Goal: Task Accomplishment & Management: Manage account settings

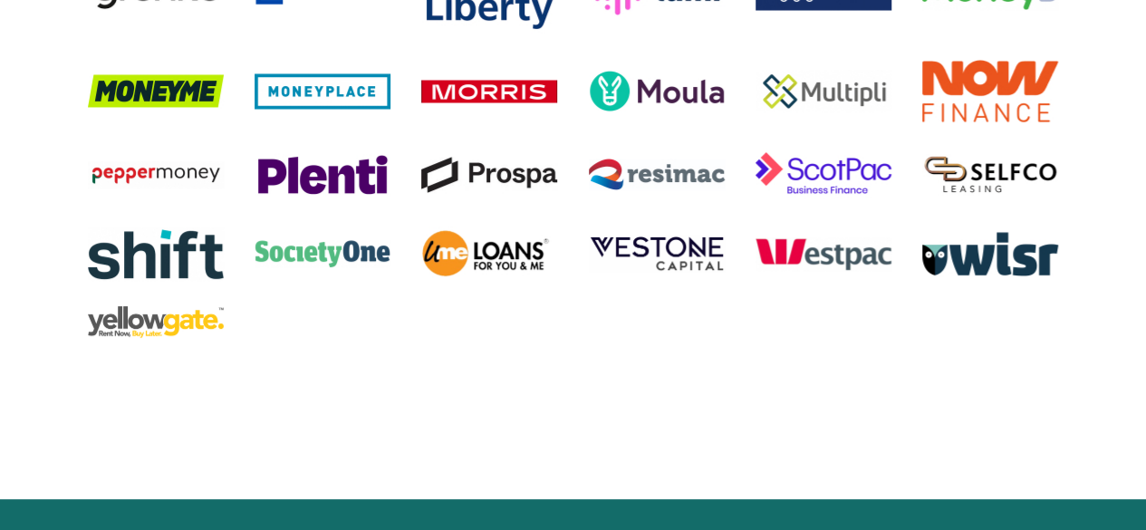
scroll to position [3674, 0]
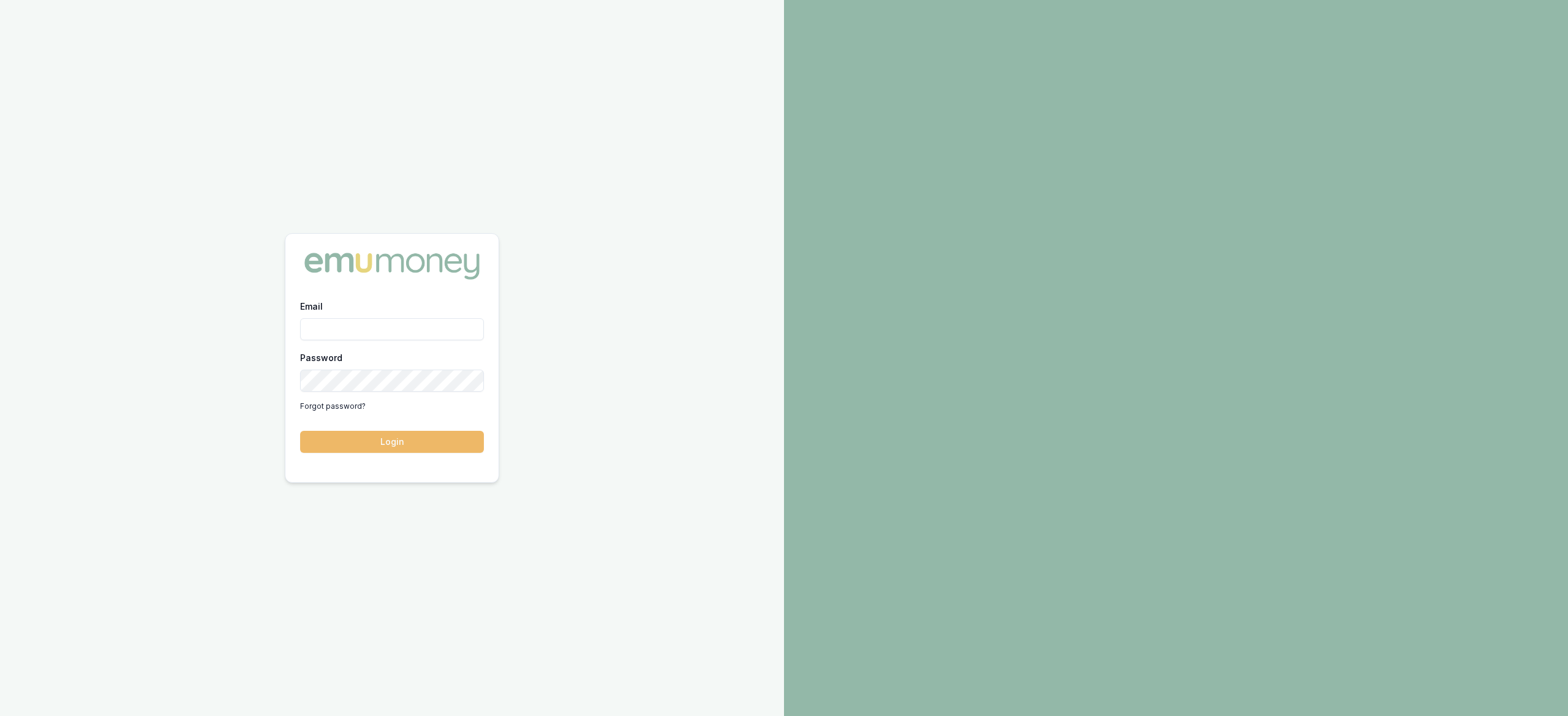
type input "laura.lamicela@emumoney.com.au"
click at [421, 440] on button "Login" at bounding box center [392, 442] width 184 height 22
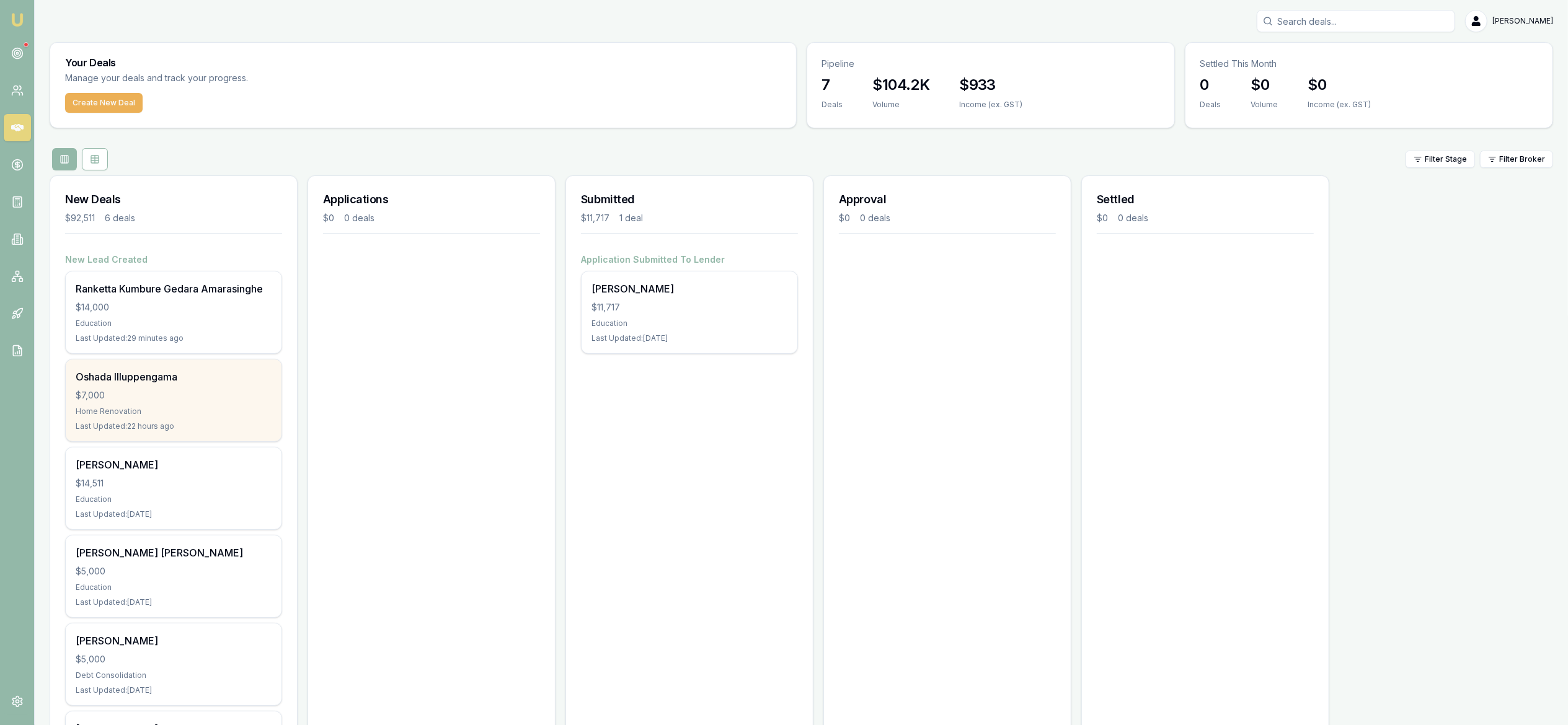
click at [162, 421] on div "Last Updated: 22 hours ago" at bounding box center [174, 426] width 196 height 10
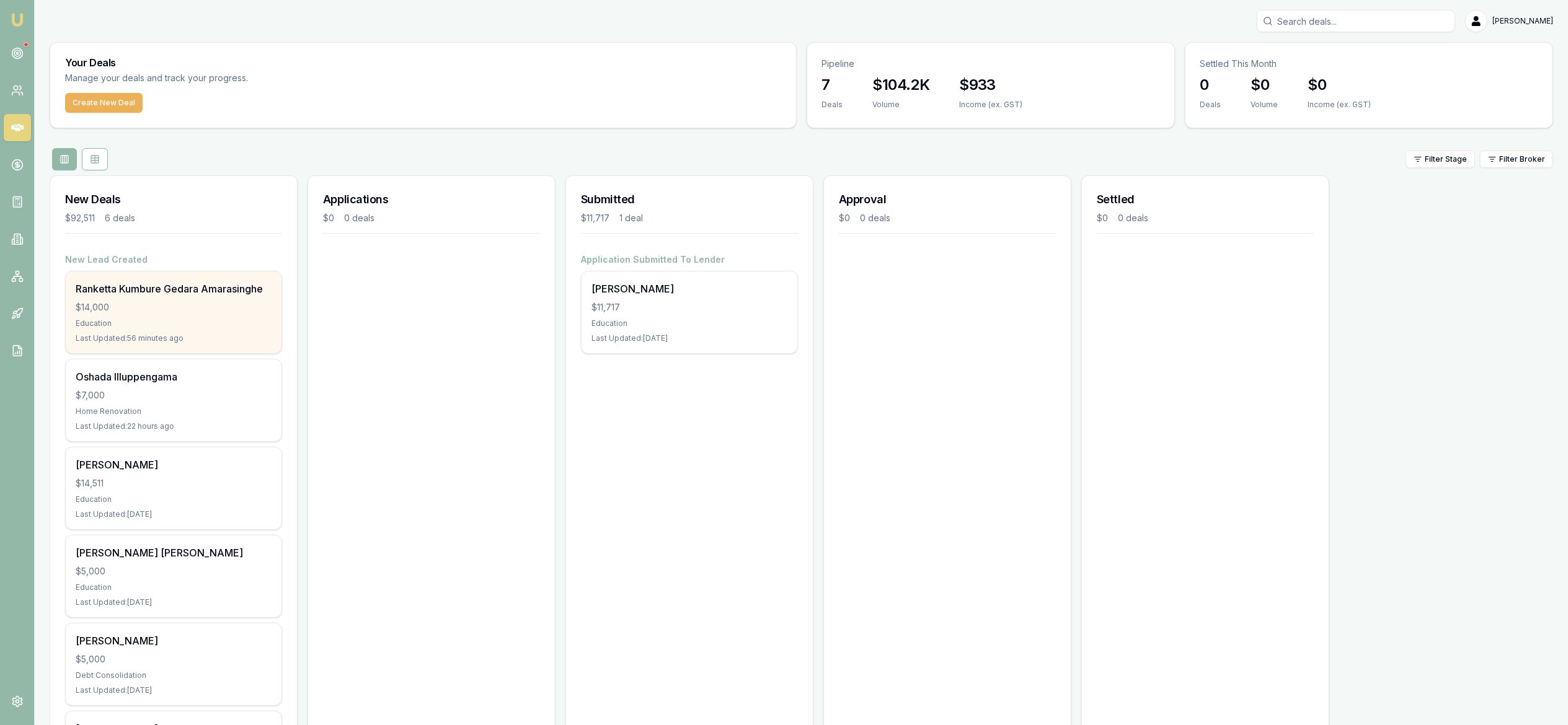
click at [196, 332] on div "Ranketta Kumbure Gedara Amarasinghe $14,000 Education Last Updated: 56 minutes …" at bounding box center [173, 313] width 215 height 82
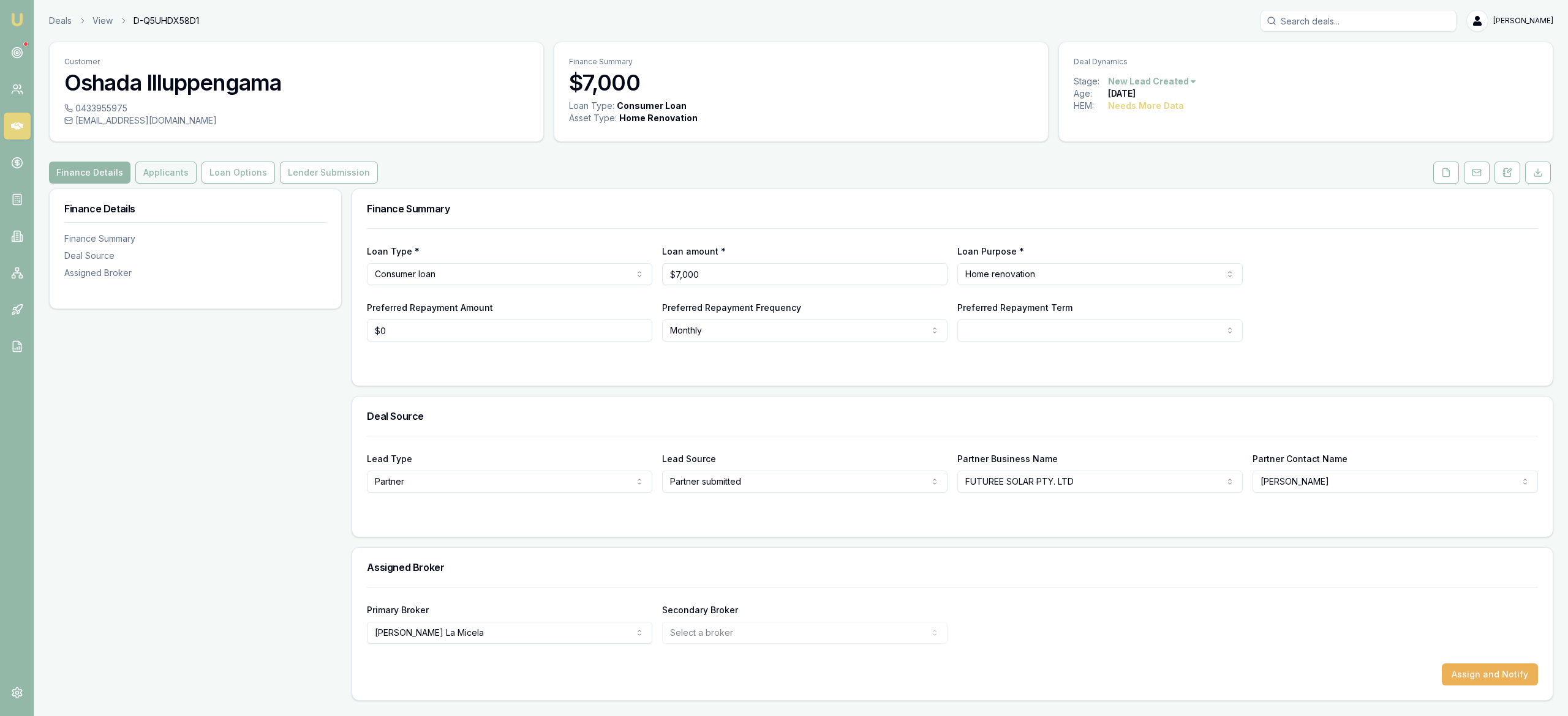
click at [153, 175] on button "Applicants" at bounding box center [166, 172] width 62 height 22
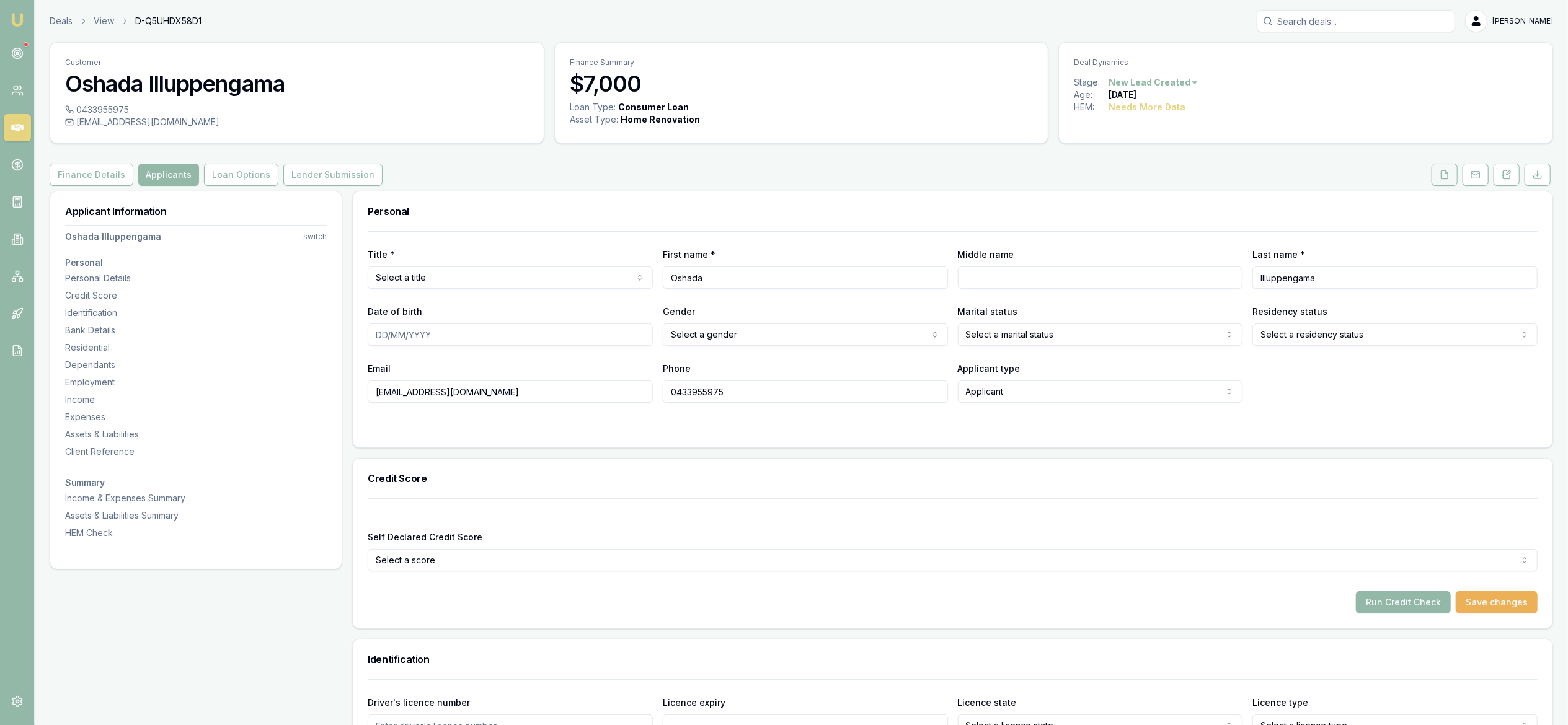
click at [1450, 171] on button at bounding box center [1444, 174] width 26 height 23
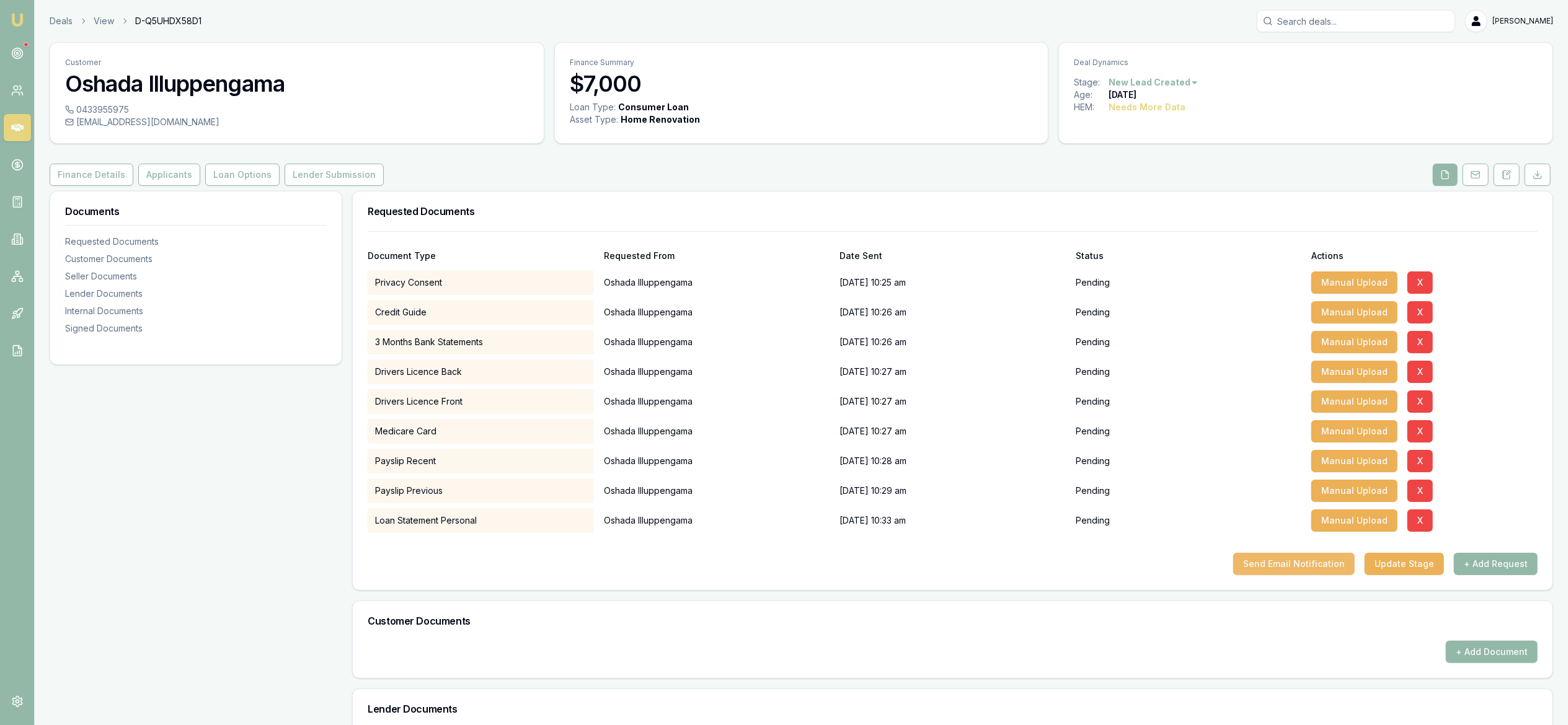
click at [1305, 572] on button "Send Email Notification" at bounding box center [1294, 564] width 122 height 23
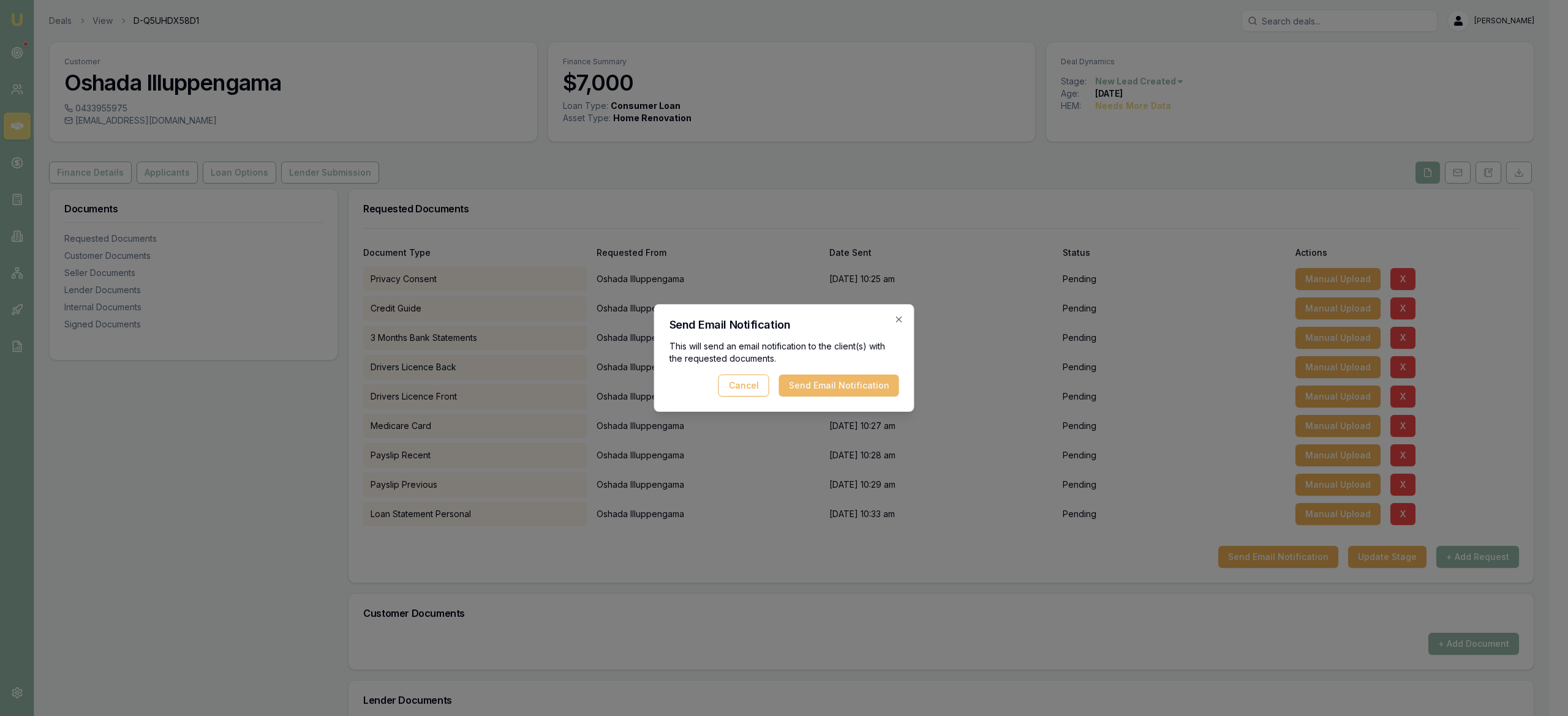
click at [828, 388] on button "Send Email Notification" at bounding box center [839, 386] width 120 height 22
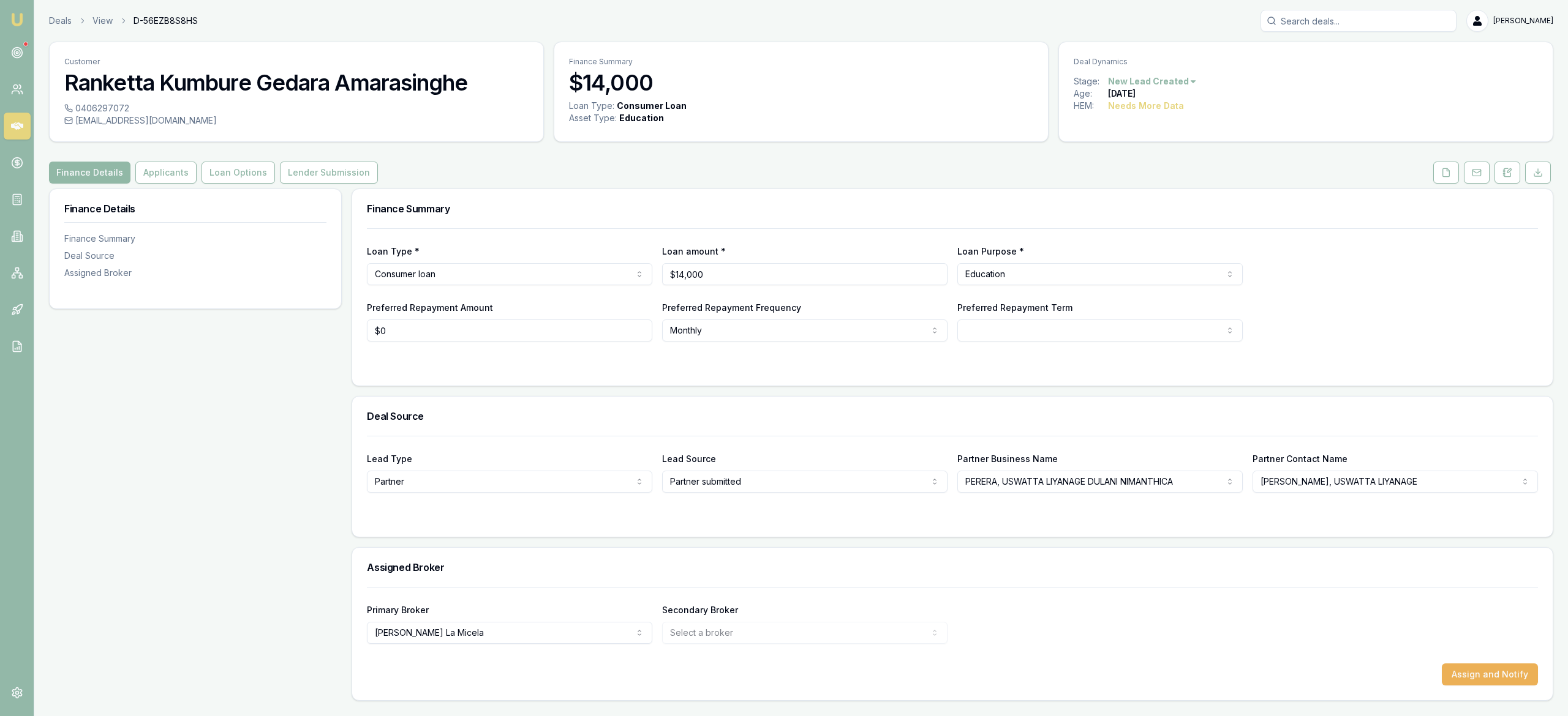
click at [91, 174] on button "Finance Details" at bounding box center [89, 172] width 82 height 22
click at [20, 95] on link at bounding box center [17, 89] width 27 height 27
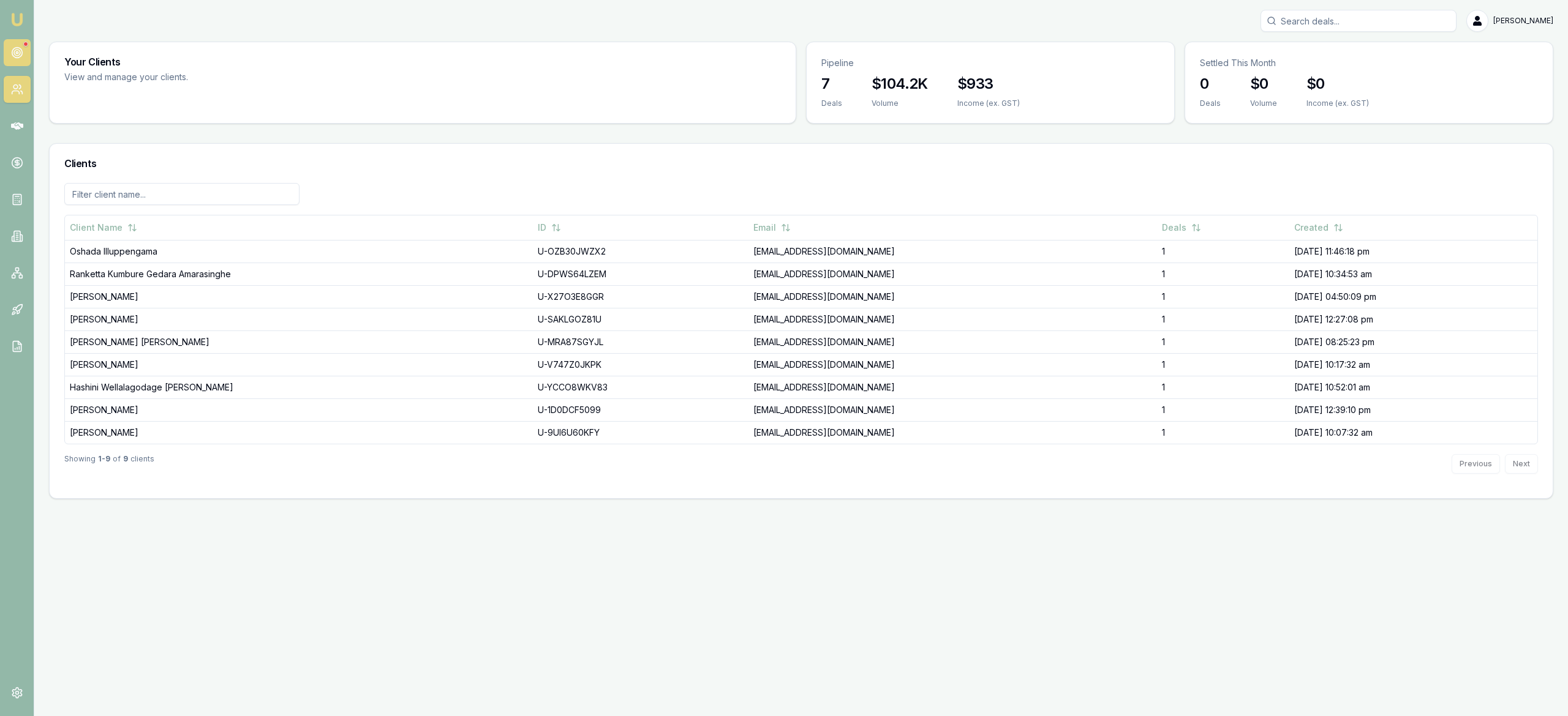
click at [14, 53] on circle at bounding box center [17, 52] width 6 height 6
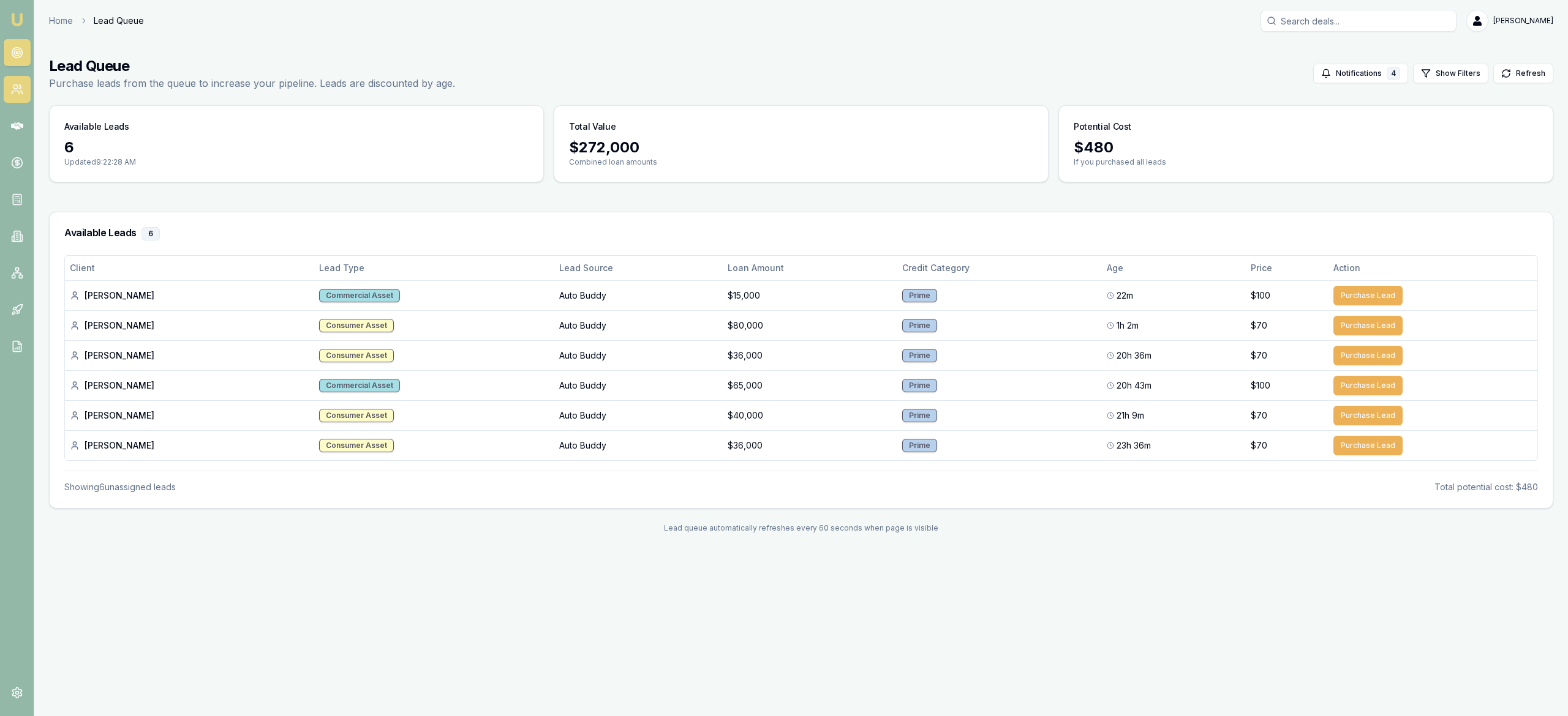
click at [23, 100] on link at bounding box center [17, 89] width 27 height 27
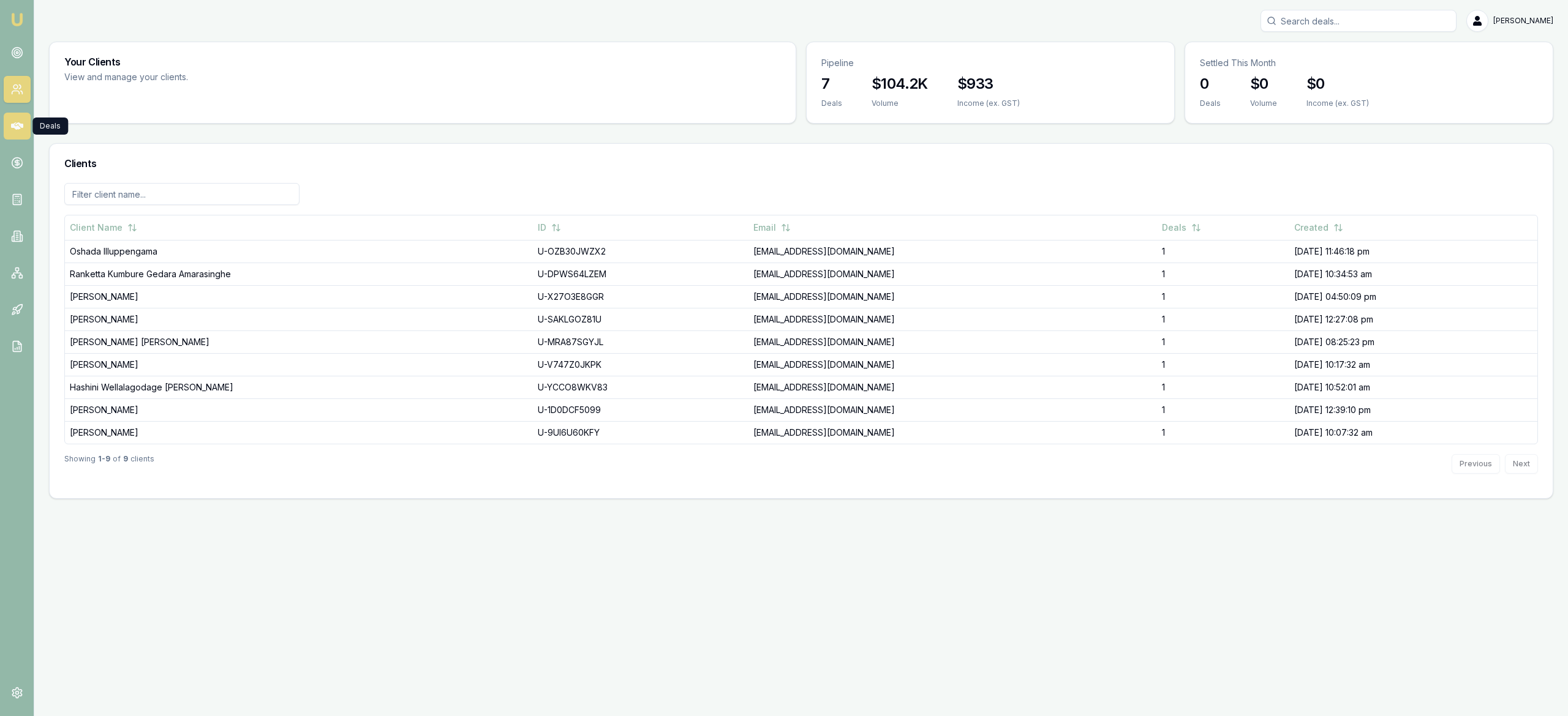
click at [16, 127] on icon at bounding box center [17, 126] width 12 height 7
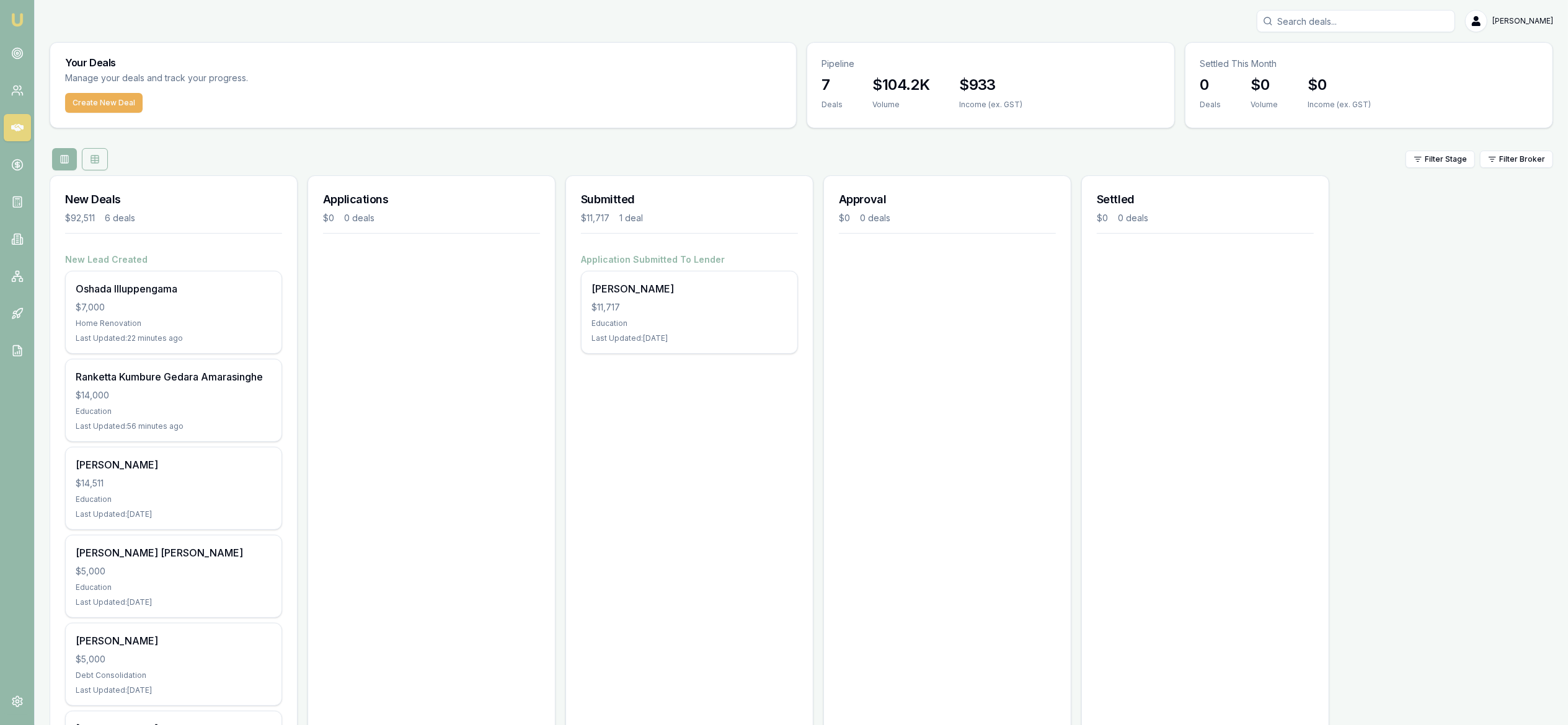
click at [92, 165] on button at bounding box center [95, 159] width 26 height 23
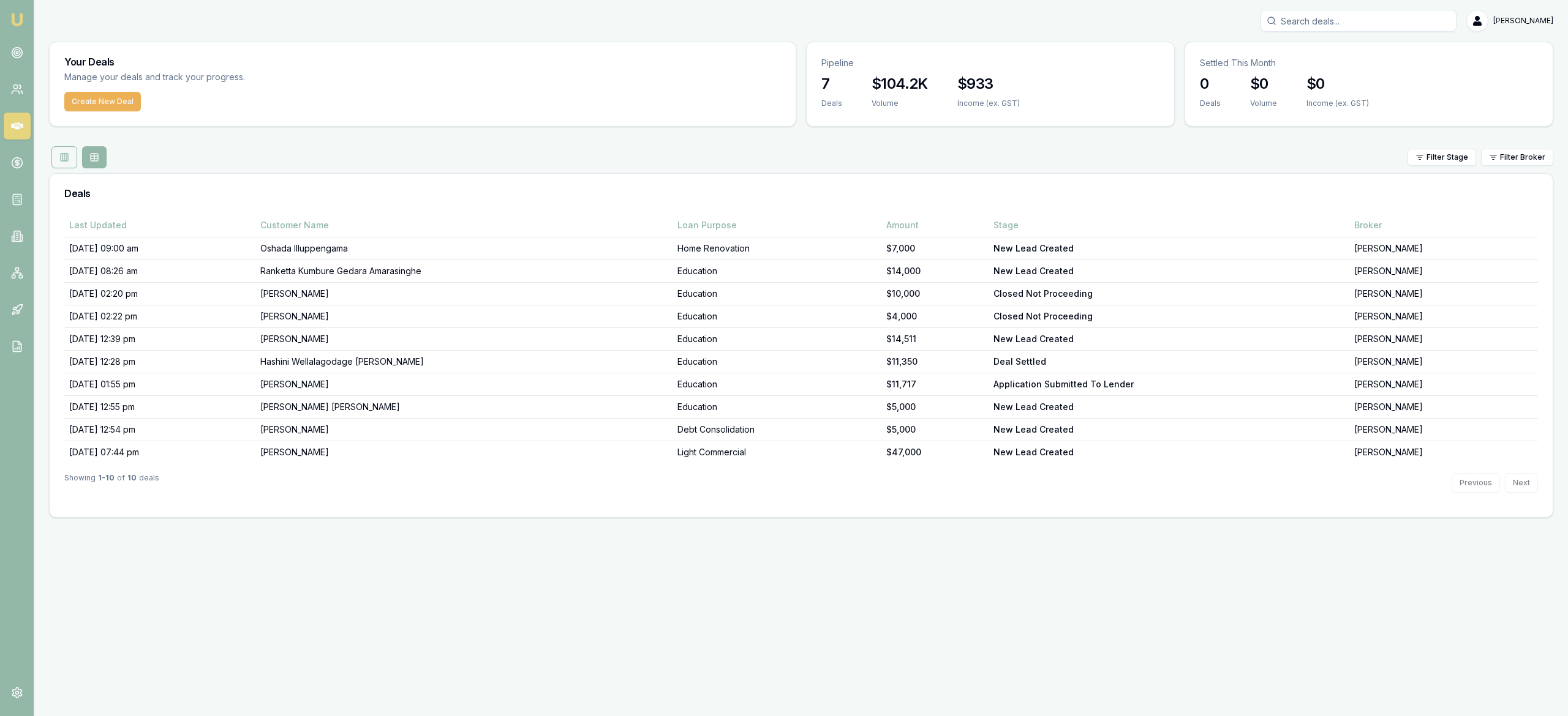
click at [64, 163] on button at bounding box center [64, 157] width 26 height 22
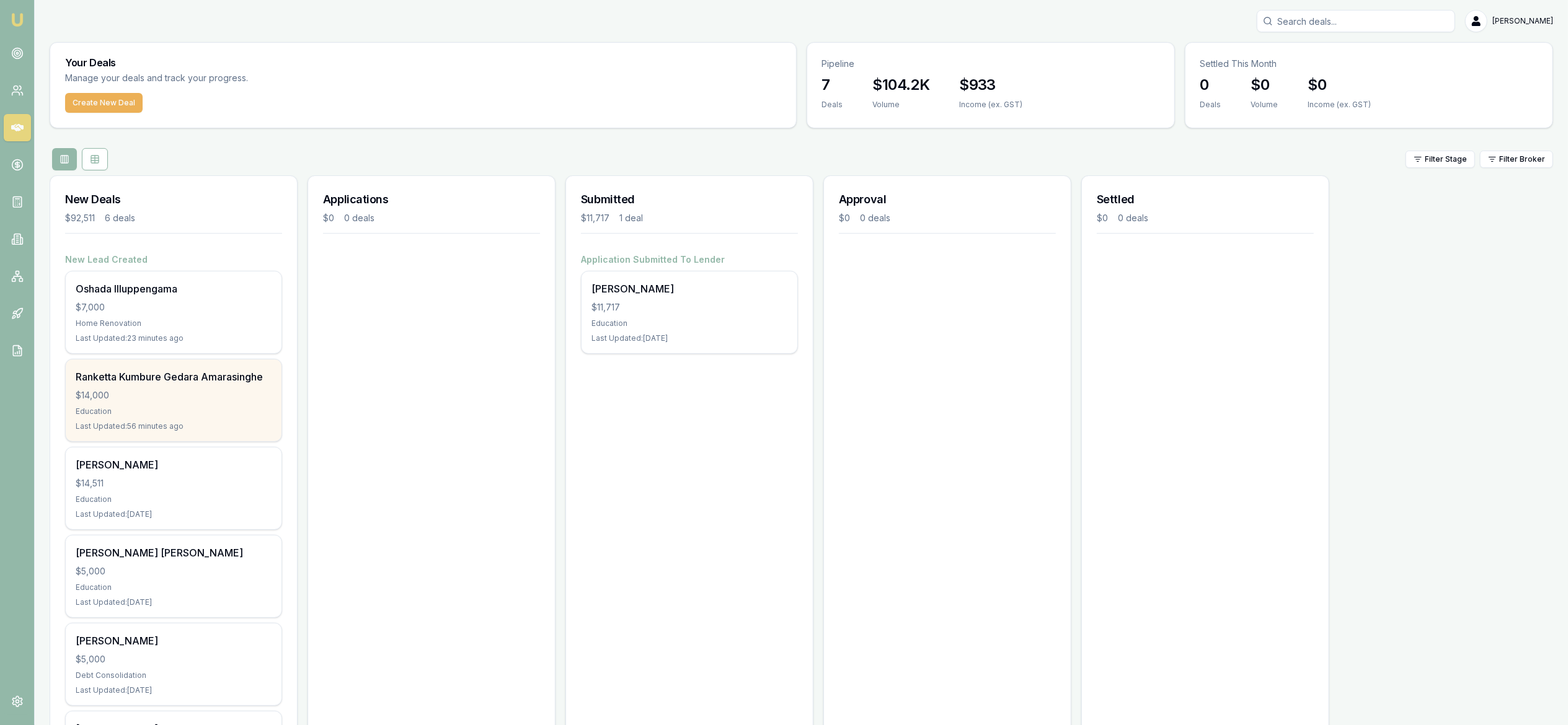
click at [216, 399] on div "$14,000" at bounding box center [174, 395] width 196 height 12
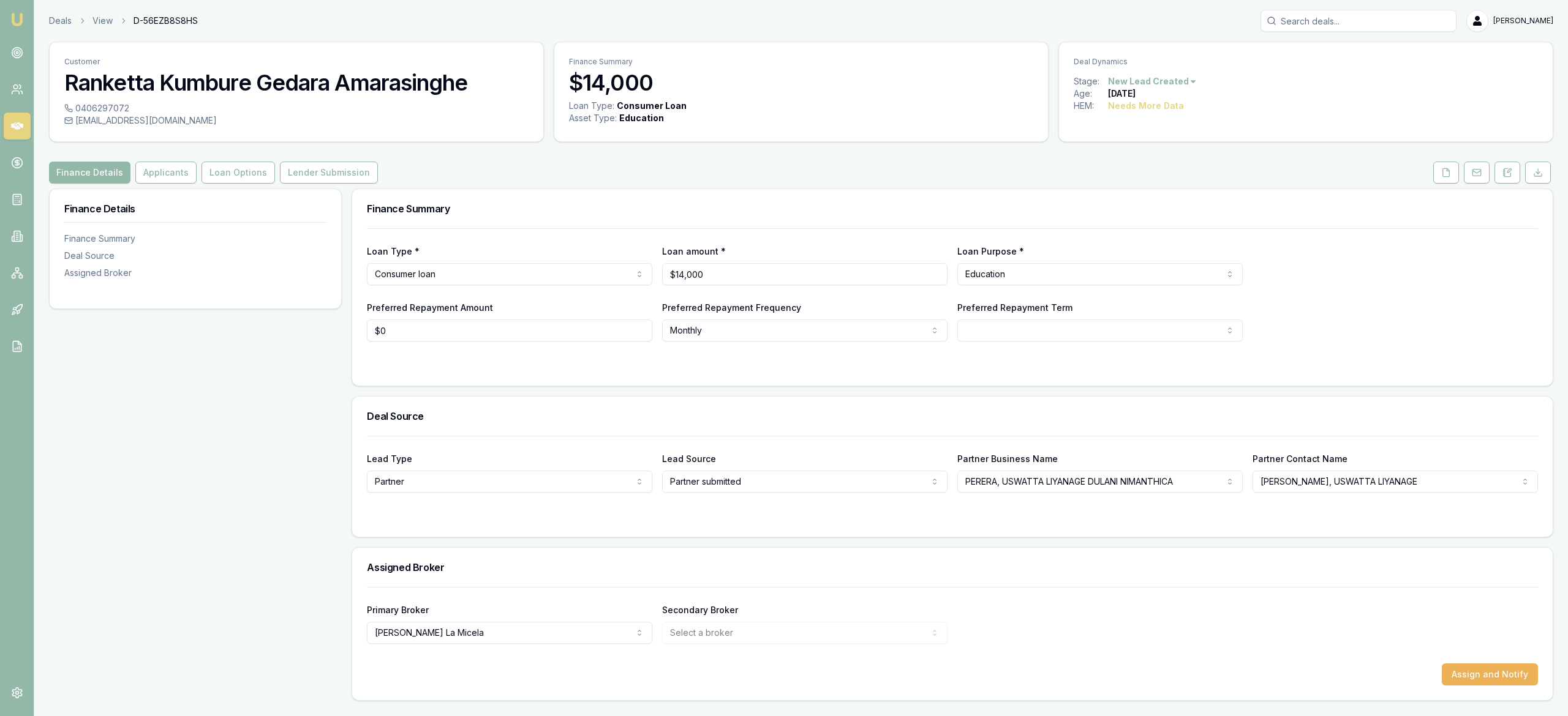
click at [1520, 19] on html "Emu Broker Deals View D-56EZB8S8HS [PERSON_NAME] Toggle Menu Customer Ranketta …" at bounding box center [784, 358] width 1568 height 716
click at [1505, 176] on html "Emu Broker Deals View D-56EZB8S8HS Laura La Micela Toggle Menu Customer Rankett…" at bounding box center [784, 358] width 1568 height 716
click at [1190, 76] on html "Emu Broker Deals View D-56EZB8S8HS Laura La Micela Toggle Menu Customer Rankett…" at bounding box center [784, 358] width 1568 height 716
click at [1164, 124] on div "Deal Closed" at bounding box center [1149, 124] width 72 height 20
click at [1154, 122] on div "Deal Closed" at bounding box center [1149, 124] width 72 height 20
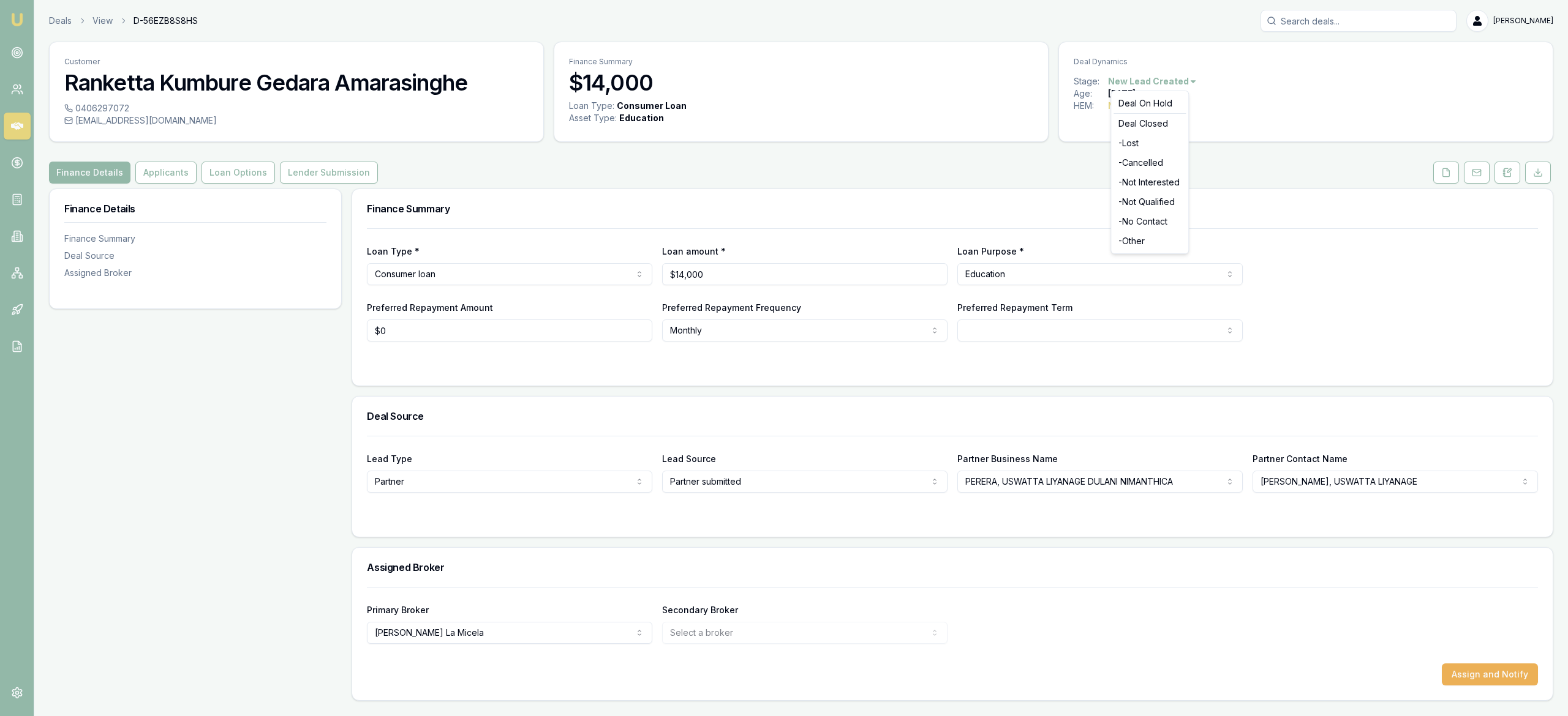
click at [1154, 122] on div "Deal Closed" at bounding box center [1149, 124] width 72 height 20
click at [1267, 105] on html "Emu Broker Deals View D-56EZB8S8HS Laura La Micela Toggle Menu Customer Rankett…" at bounding box center [784, 358] width 1568 height 716
click at [1190, 81] on html "Emu Broker Deals View D-56EZB8S8HS Laura La Micela Toggle Menu Customer Rankett…" at bounding box center [784, 358] width 1568 height 716
click at [1165, 126] on div "Deal Closed" at bounding box center [1149, 124] width 72 height 20
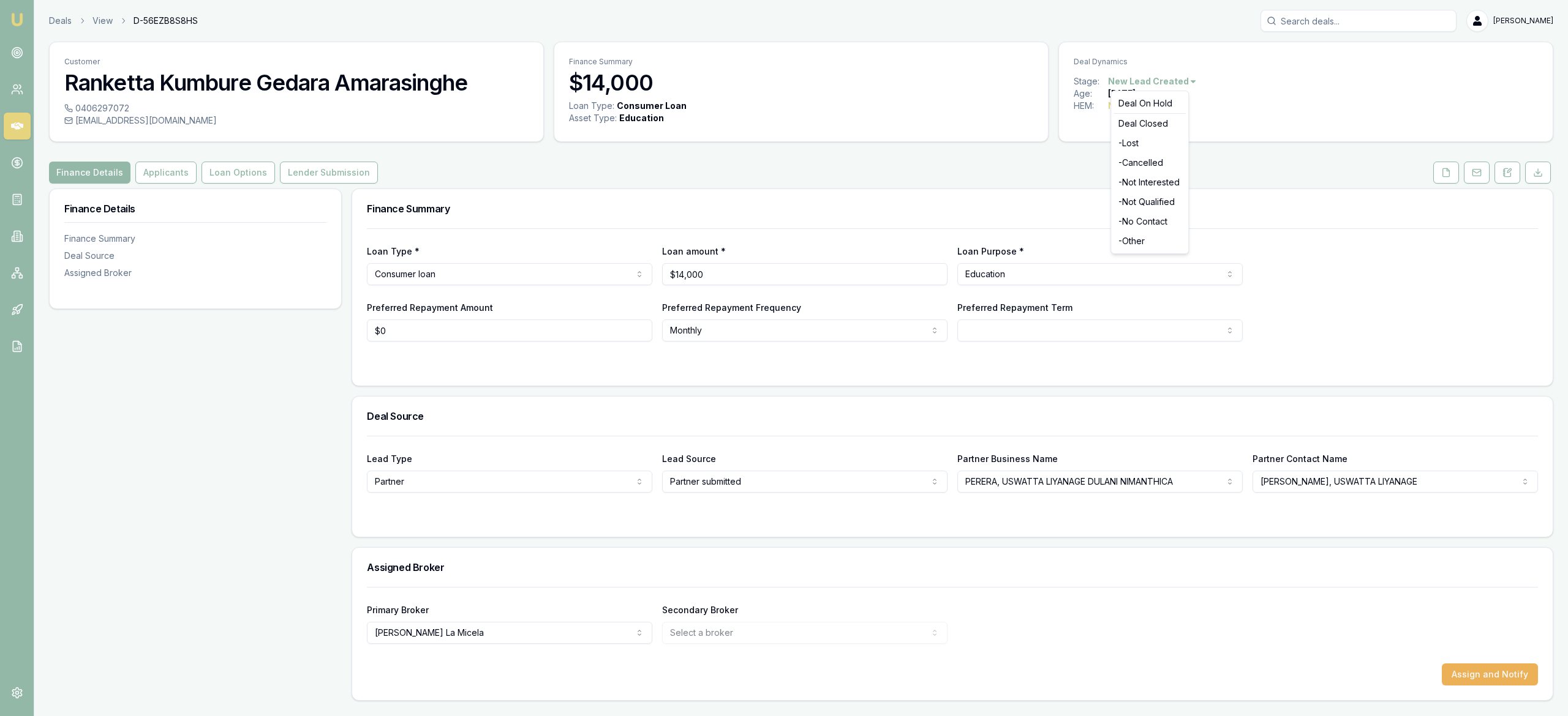
click at [1160, 124] on div "Deal Closed" at bounding box center [1149, 124] width 72 height 20
click at [1152, 124] on div "Deal Closed" at bounding box center [1149, 124] width 72 height 20
click at [1165, 126] on div "Deal Closed" at bounding box center [1149, 124] width 72 height 20
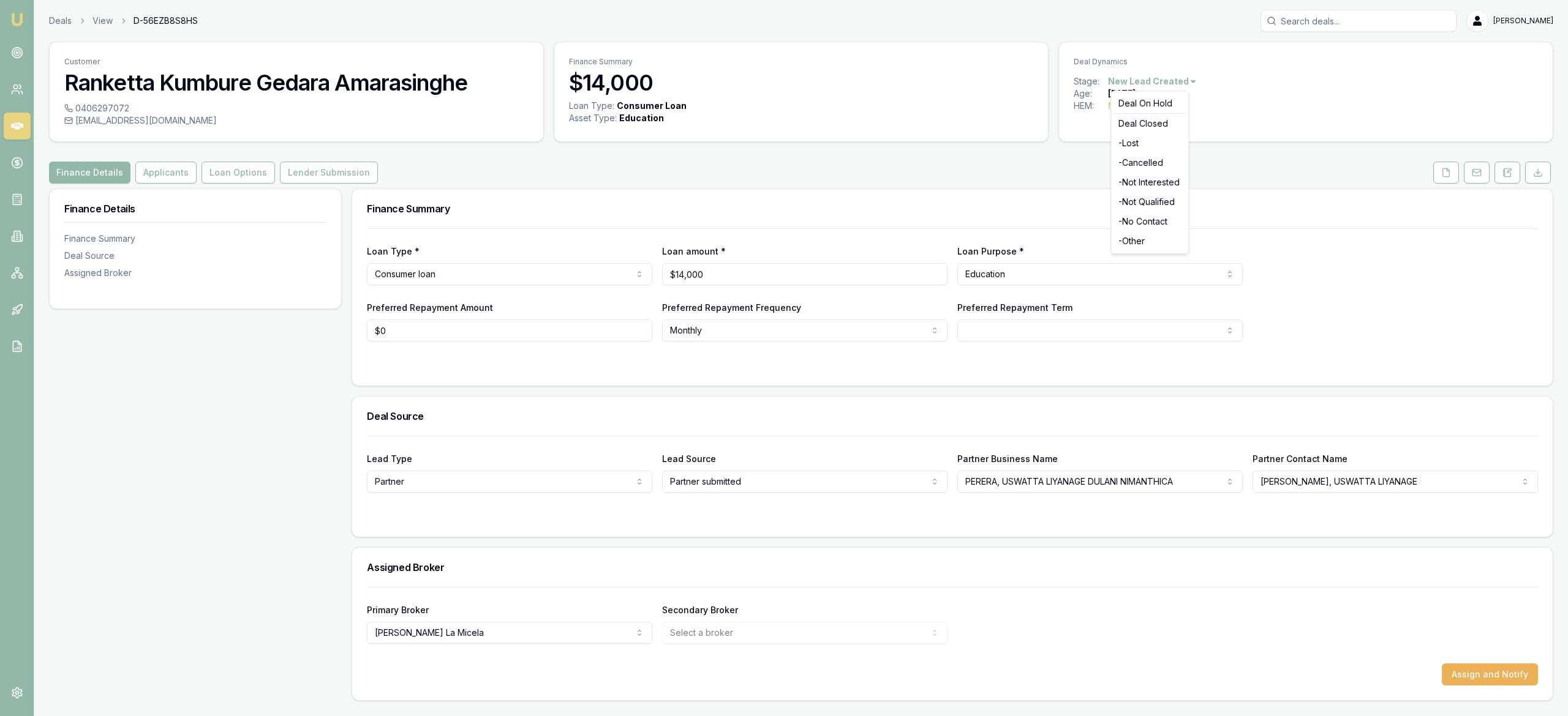
click at [1267, 128] on html "Emu Broker Deals View D-56EZB8S8HS Laura La Micela Toggle Menu Customer Rankett…" at bounding box center [784, 358] width 1568 height 716
click at [1192, 80] on html "Emu Broker Deals View D-56EZB8S8HS Laura La Micela Toggle Menu Customer Rankett…" at bounding box center [784, 358] width 1568 height 716
click at [1165, 121] on div "Deal Closed" at bounding box center [1149, 124] width 72 height 20
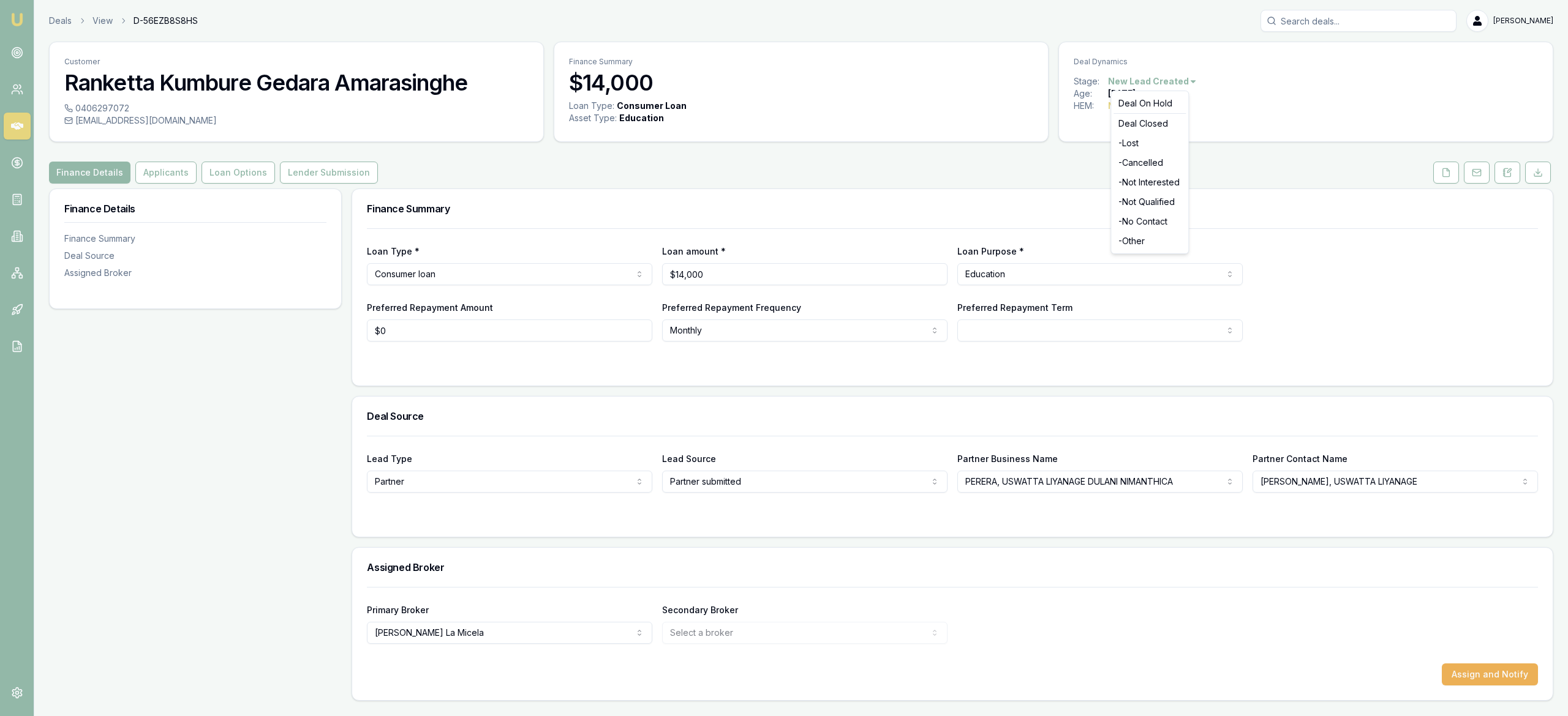
click at [1165, 121] on div "Deal Closed" at bounding box center [1149, 124] width 72 height 20
click at [1146, 134] on div "- Lost" at bounding box center [1149, 143] width 72 height 20
click at [16, 128] on icon at bounding box center [17, 126] width 12 height 7
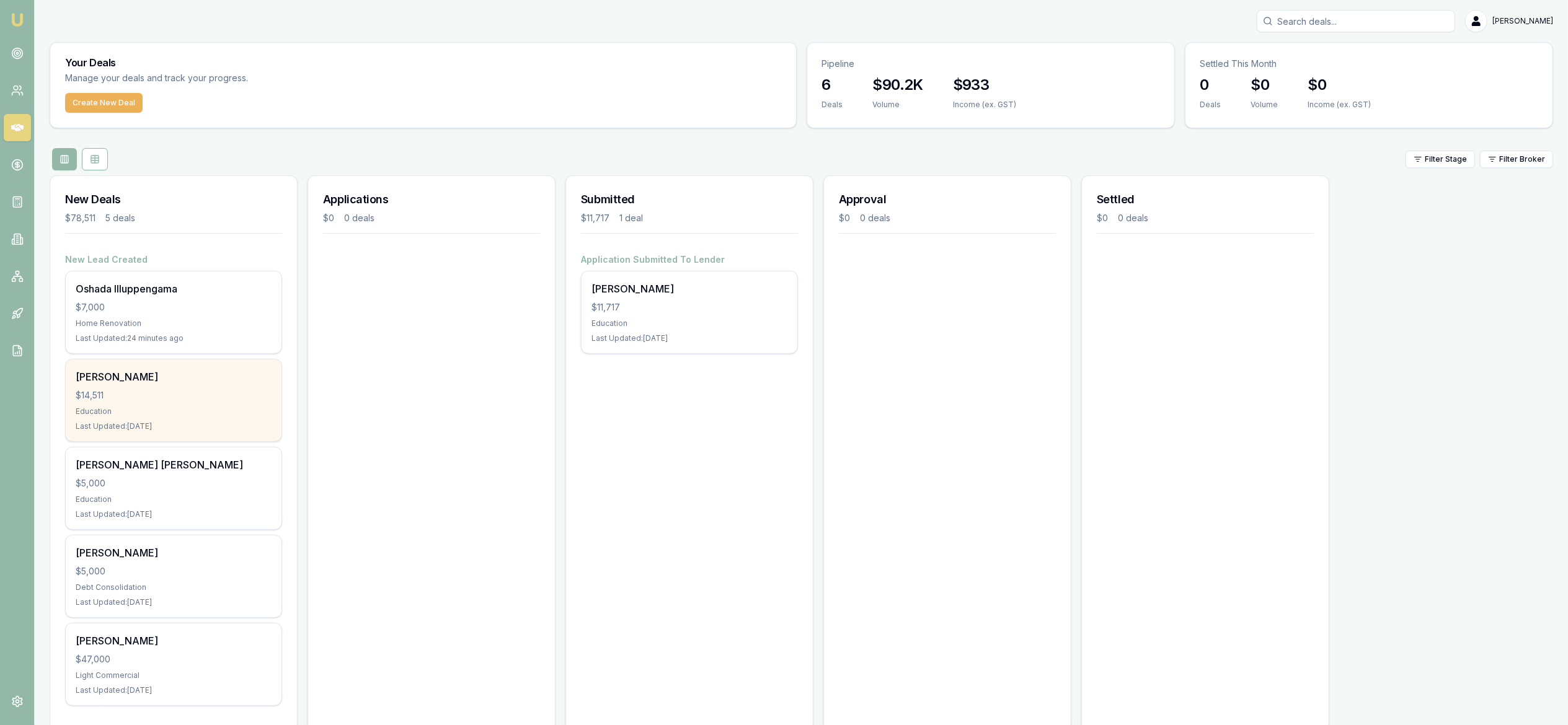
click at [192, 389] on div "$14,511" at bounding box center [174, 395] width 196 height 12
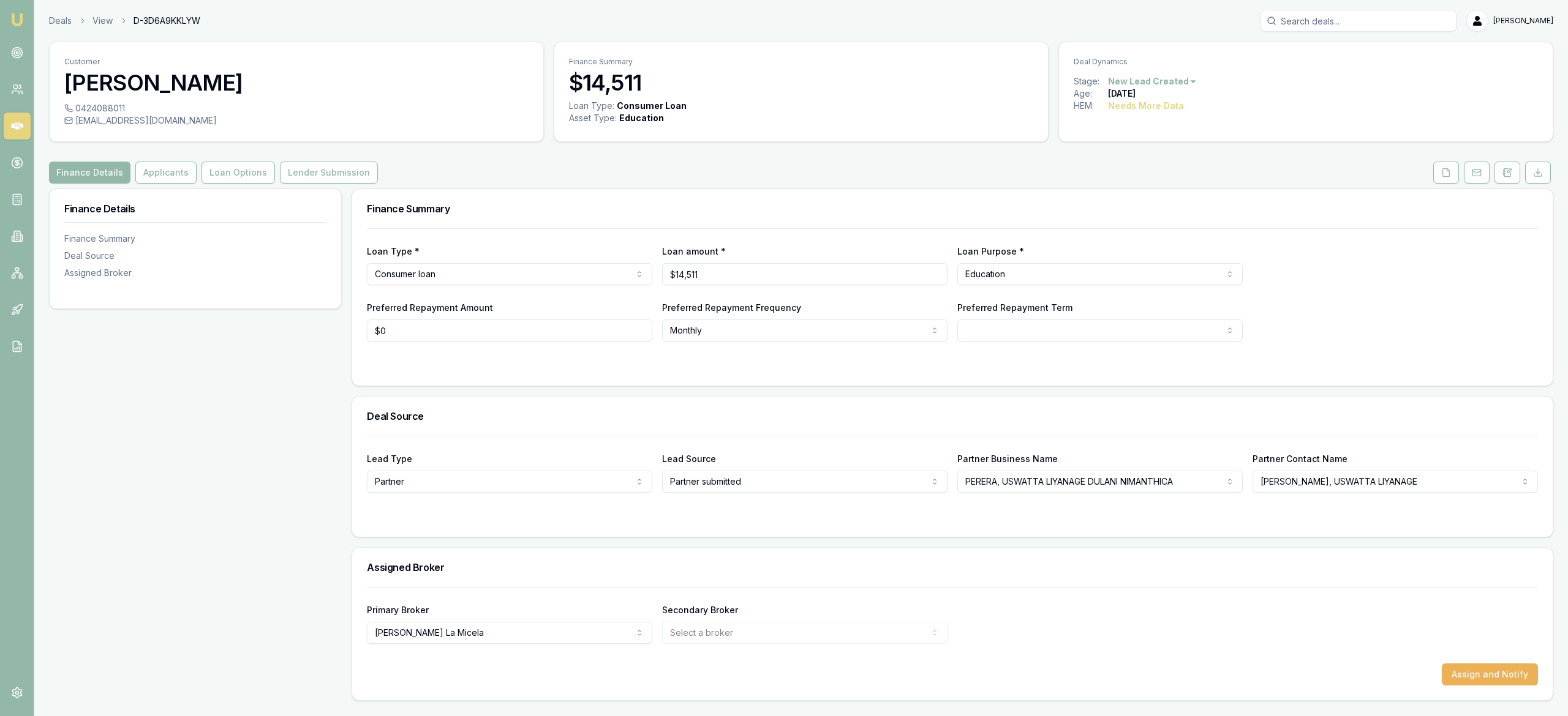
click at [1186, 78] on html "Emu Broker Deals View D-3D6A9KKLYW [PERSON_NAME] Toggle Menu Customer [PERSON_N…" at bounding box center [784, 358] width 1568 height 716
click at [1133, 148] on div "- Lost" at bounding box center [1149, 143] width 72 height 20
click at [20, 132] on icon at bounding box center [17, 126] width 12 height 12
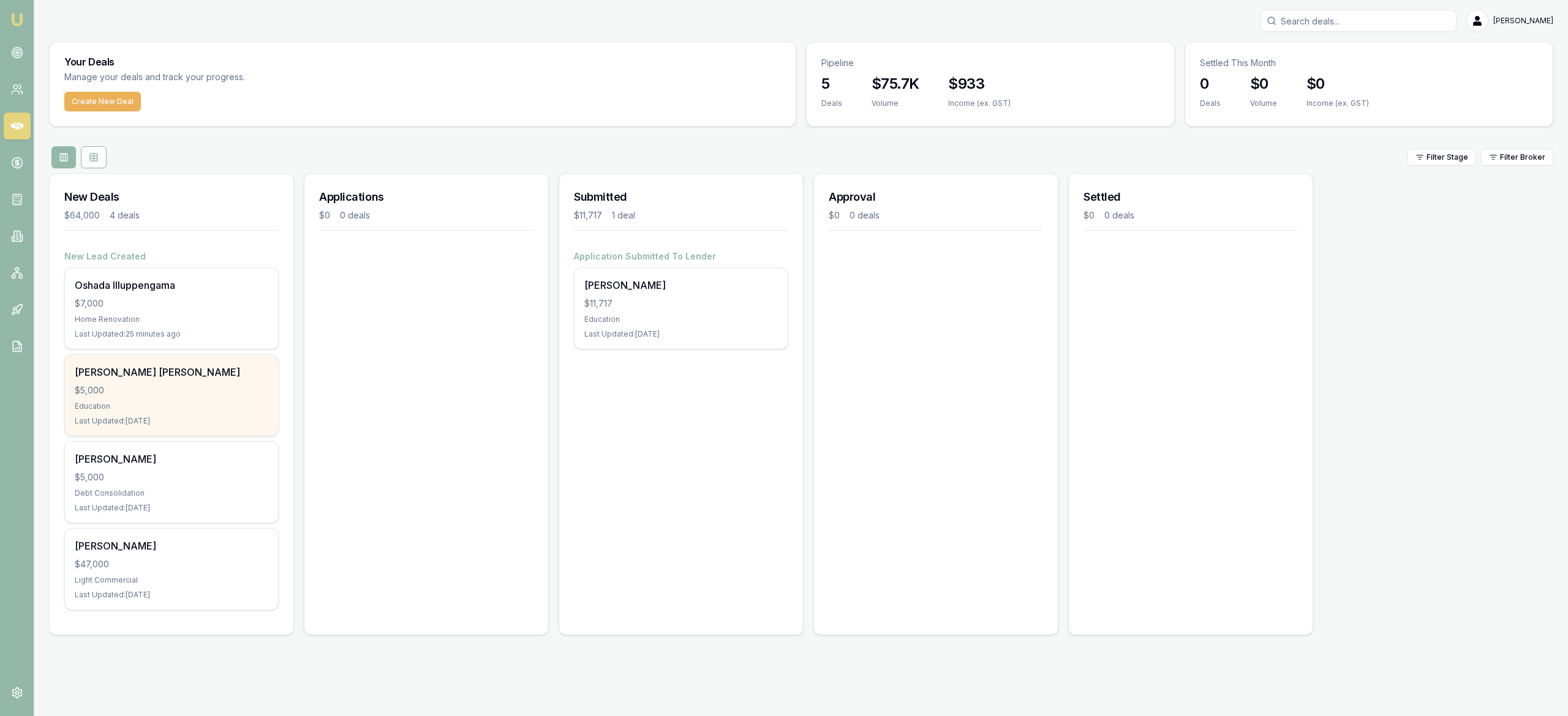
drag, startPoint x: 182, startPoint y: 401, endPoint x: 130, endPoint y: 394, distance: 52.5
click at [130, 394] on div "$5,000" at bounding box center [172, 390] width 193 height 12
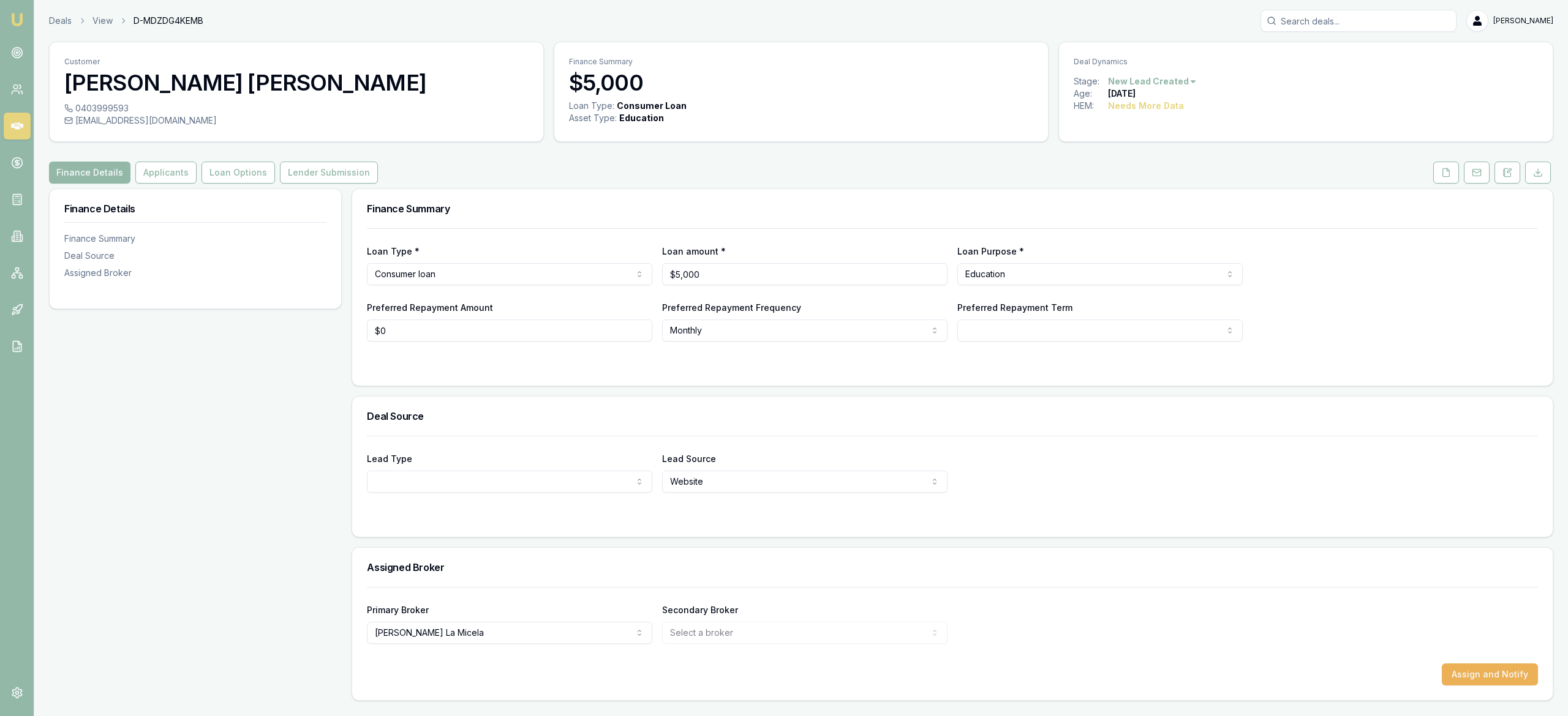
click at [1196, 82] on div "Stage: New Lead Created" at bounding box center [1306, 81] width 464 height 12
click at [1188, 82] on html "Emu Broker Deals View D-MDZDG4KEMB [PERSON_NAME] Toggle Menu Customer [PERSON_N…" at bounding box center [784, 358] width 1568 height 716
click at [1162, 218] on div "- No Contact" at bounding box center [1149, 222] width 72 height 20
click at [21, 122] on icon at bounding box center [17, 126] width 12 height 12
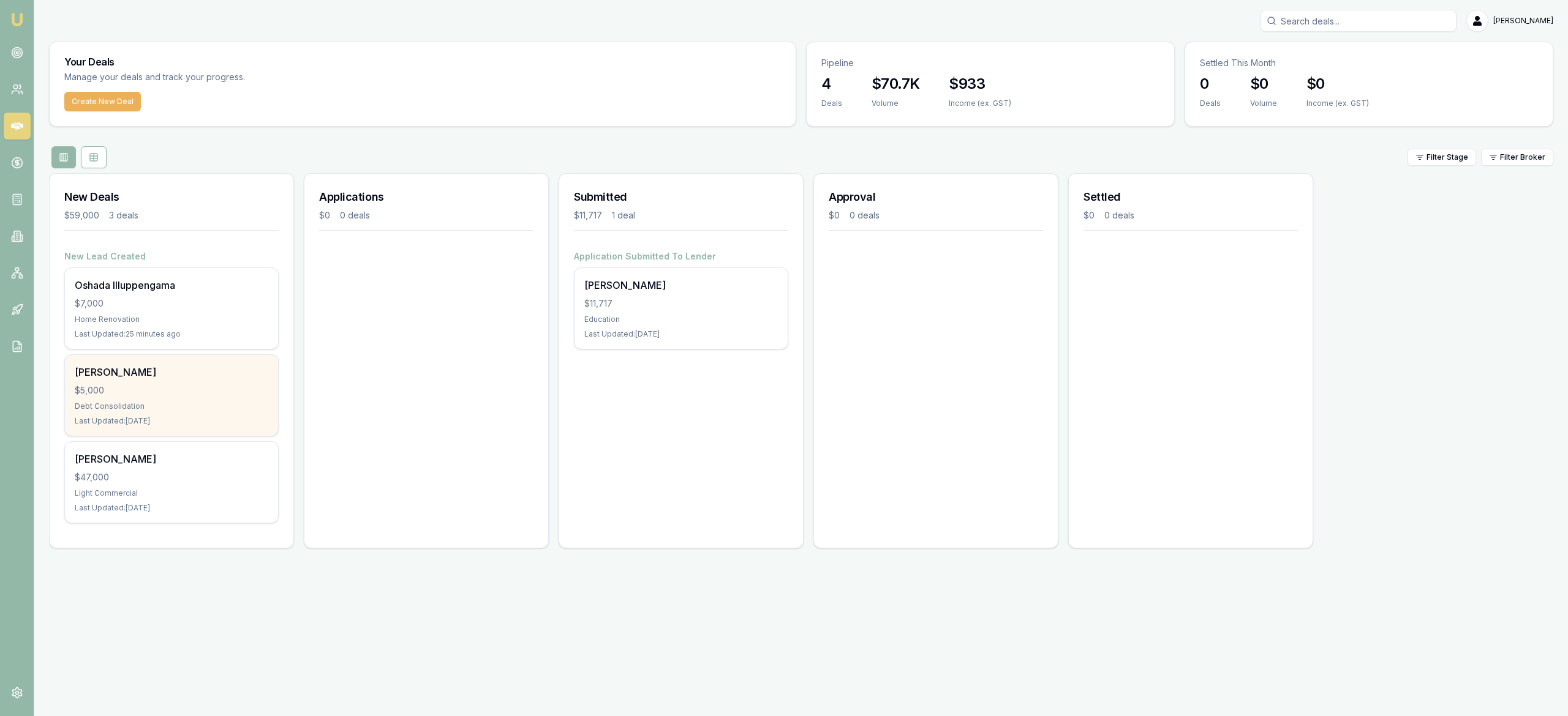
click at [241, 410] on div "Debt Consolidation" at bounding box center [172, 406] width 193 height 9
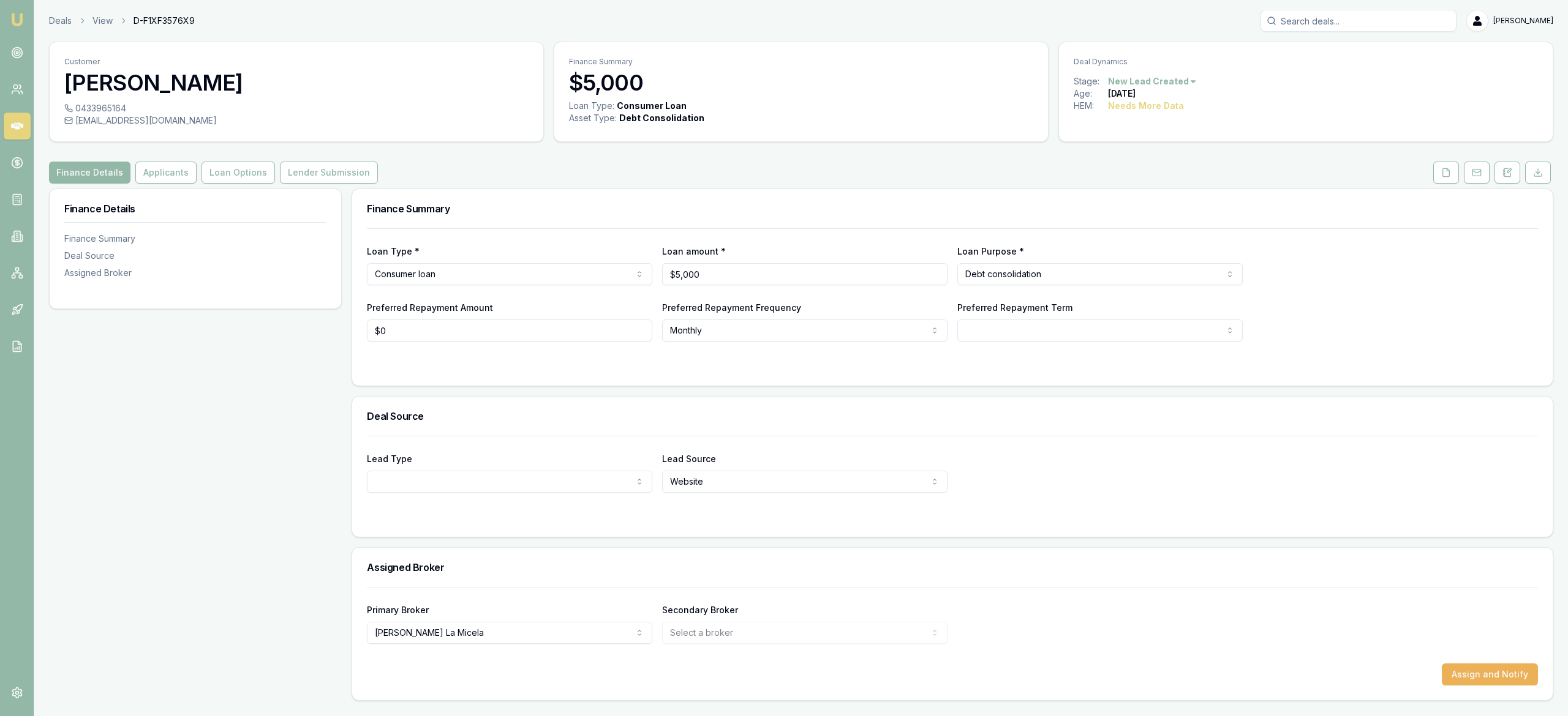
click at [1190, 85] on html "Emu Broker Deals View D-F1XF3576X9 [PERSON_NAME] Toggle Menu Customer [PERSON_N…" at bounding box center [784, 358] width 1568 height 716
click at [1167, 222] on div "- No Contact" at bounding box center [1149, 222] width 72 height 20
click at [20, 126] on icon at bounding box center [17, 126] width 12 height 7
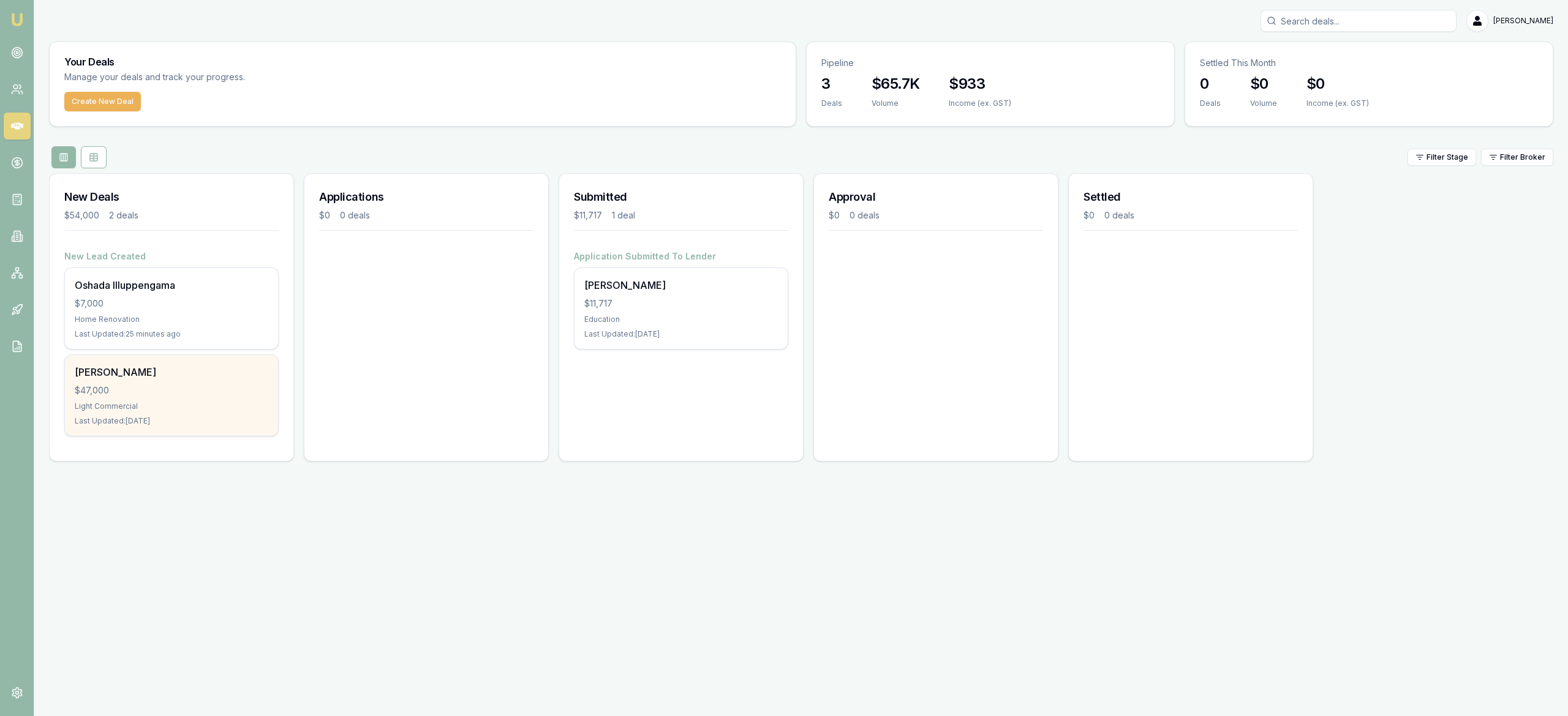
click at [232, 382] on div "[PERSON_NAME] $47,000 Light Commercial Last Updated: [DATE]" at bounding box center [171, 396] width 213 height 81
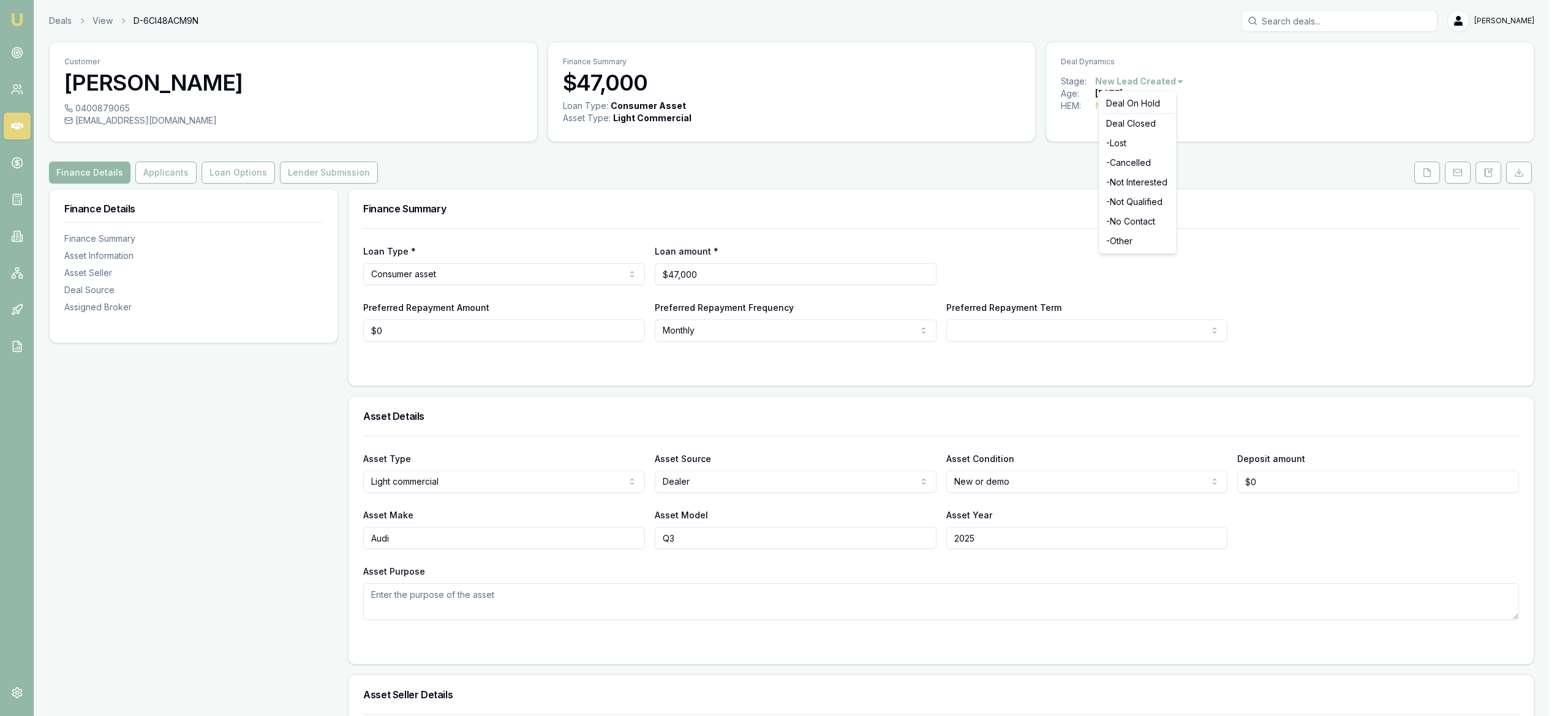
click at [1173, 81] on html "Emu Broker Deals View D-6CI48ACM9N [PERSON_NAME] Toggle Menu Customer [PERSON_N…" at bounding box center [784, 358] width 1568 height 716
click at [1140, 226] on div "- No Contact" at bounding box center [1137, 222] width 72 height 20
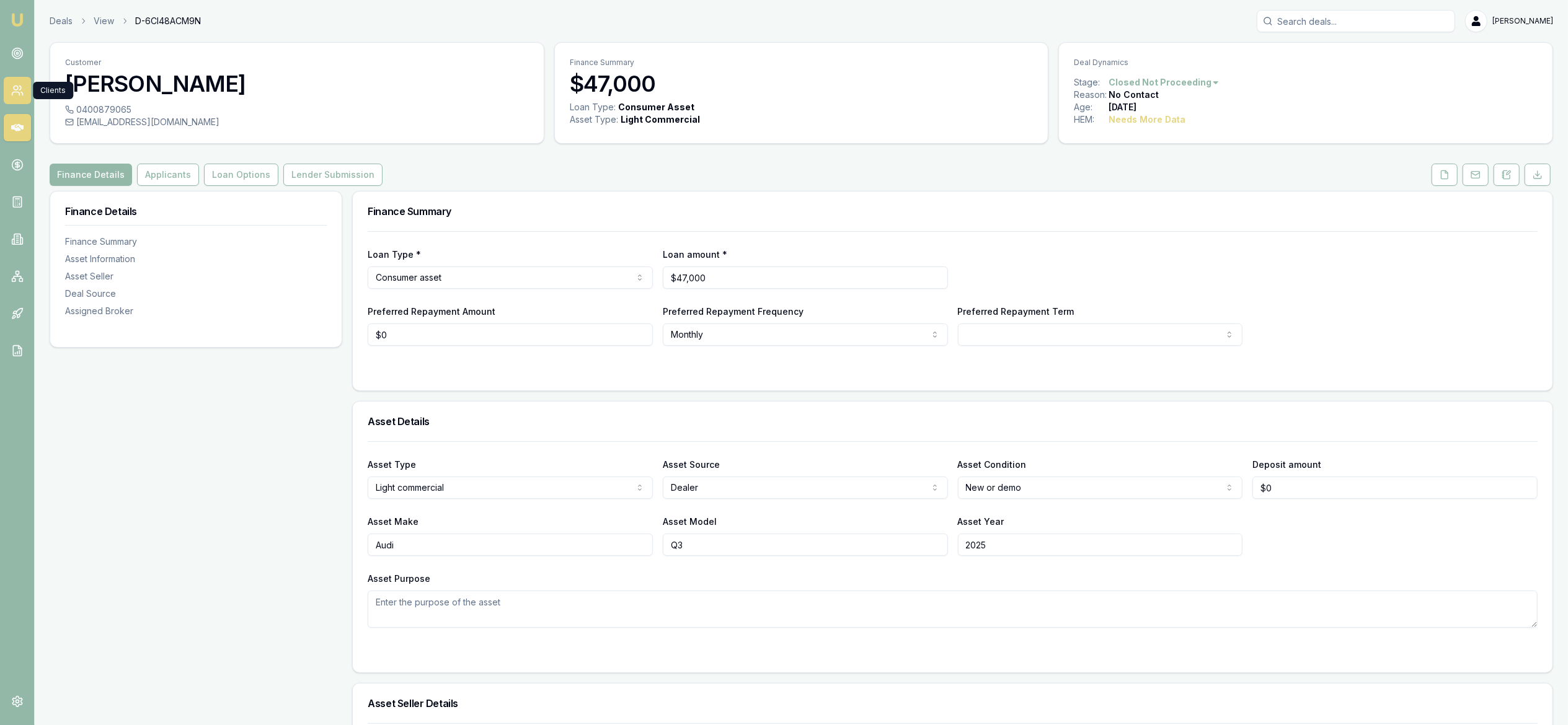
click at [21, 96] on link at bounding box center [17, 90] width 27 height 27
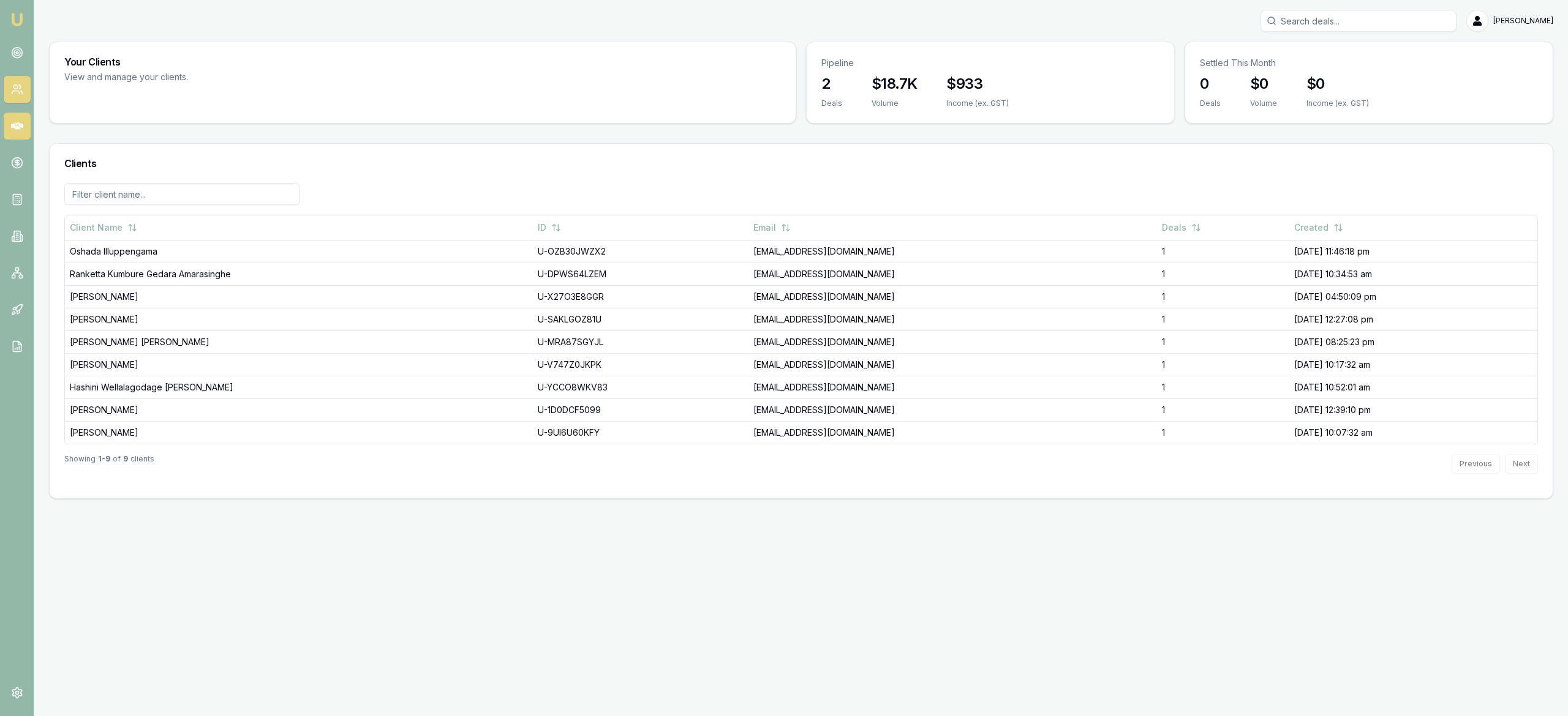
click at [12, 124] on icon at bounding box center [17, 126] width 12 height 7
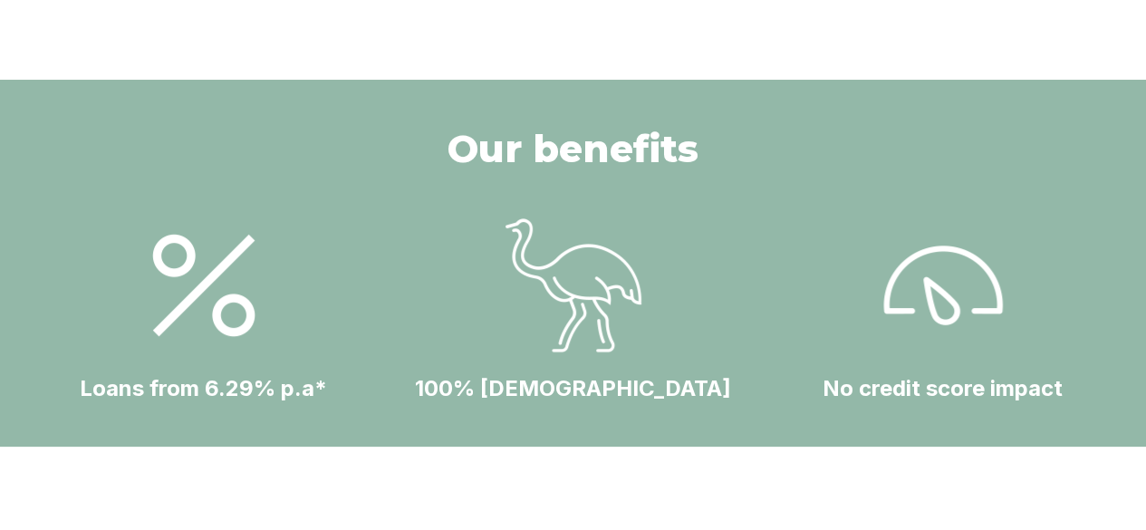
scroll to position [585, 0]
